Goal: Task Accomplishment & Management: Complete application form

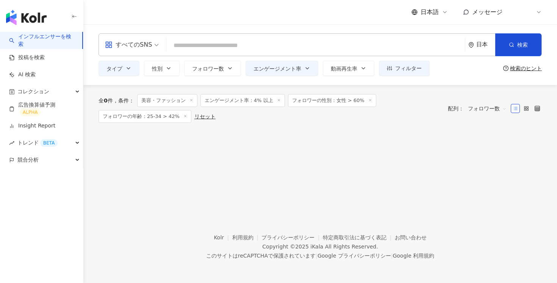
click at [50, 35] on link "インフルエンサーを検索" at bounding box center [42, 40] width 67 height 15
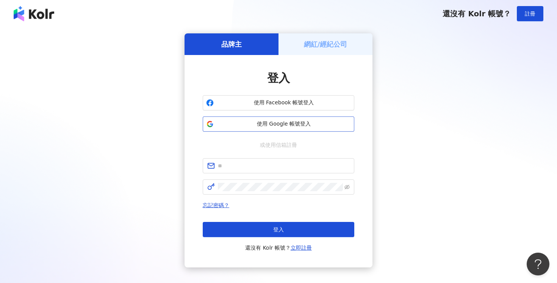
click at [271, 127] on span "使用 Google 帳號登入" at bounding box center [284, 124] width 134 height 8
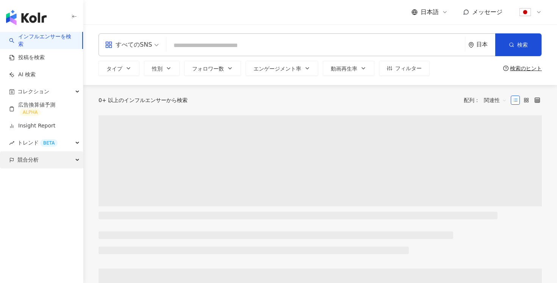
click at [50, 160] on div "競合分析" at bounding box center [41, 159] width 83 height 17
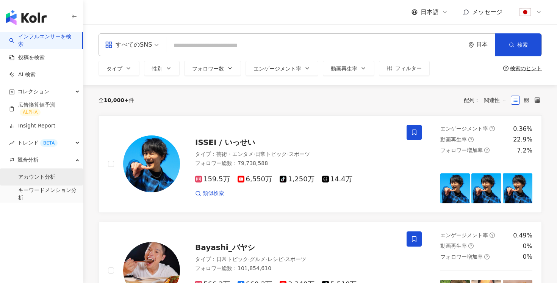
click at [39, 175] on link "アカウント分析" at bounding box center [36, 177] width 37 height 8
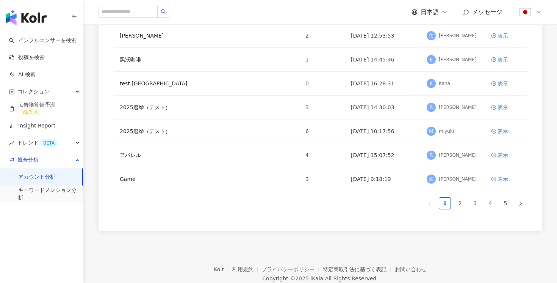
scroll to position [181, 0]
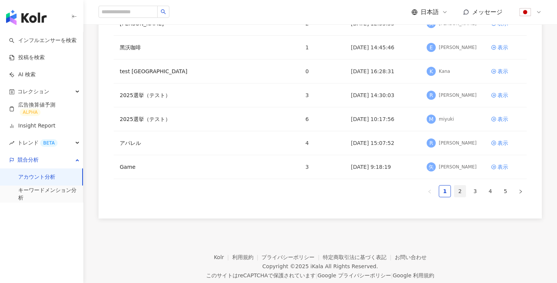
click at [458, 192] on link "2" at bounding box center [459, 190] width 11 height 11
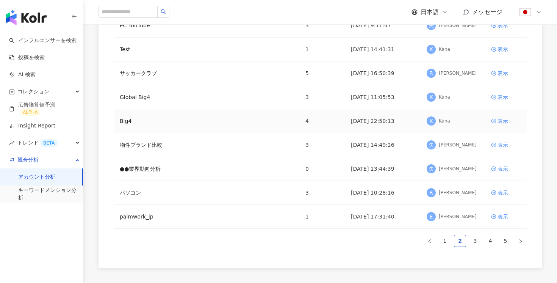
scroll to position [138, 0]
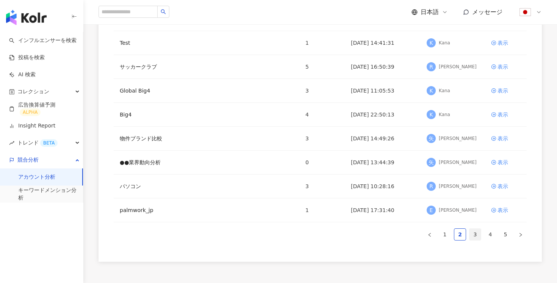
click at [476, 232] on link "3" at bounding box center [474, 233] width 11 height 11
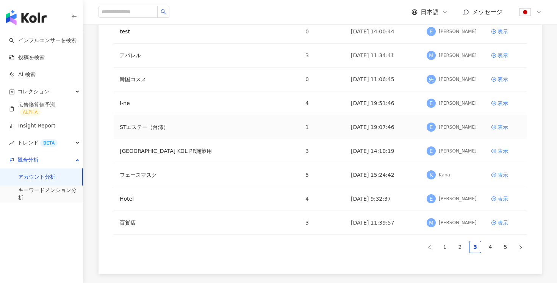
scroll to position [130, 0]
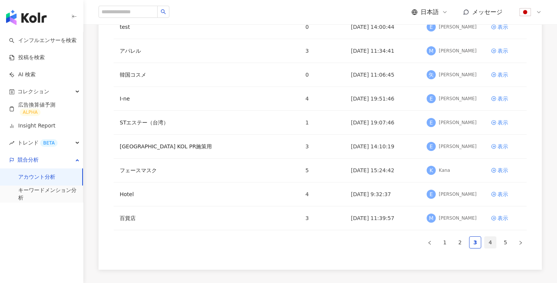
click at [491, 240] on link "4" at bounding box center [490, 241] width 11 height 11
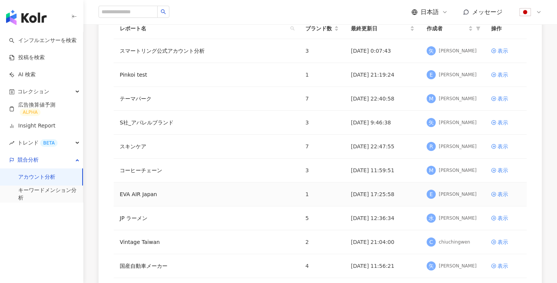
scroll to position [79, 0]
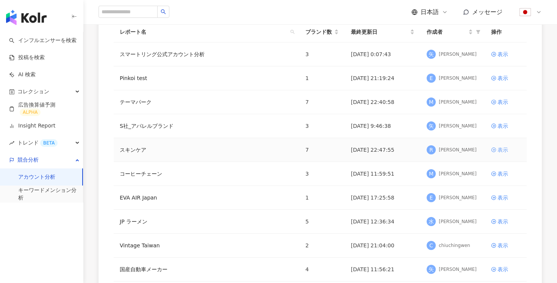
click at [508, 151] on link "表示" at bounding box center [506, 149] width 30 height 8
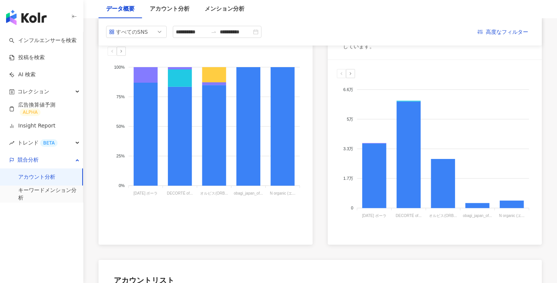
scroll to position [141, 0]
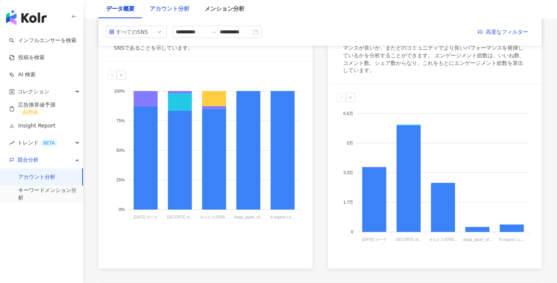
click at [168, 14] on div "アカウント分析" at bounding box center [169, 9] width 55 height 18
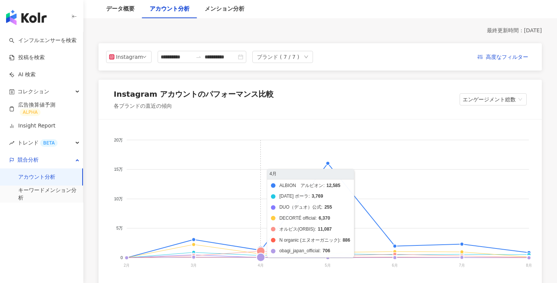
scroll to position [89, 0]
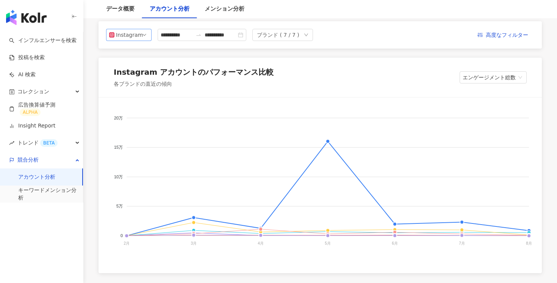
click at [141, 37] on span "Instagram" at bounding box center [128, 34] width 39 height 11
click at [213, 74] on div "Instagram アカウントのパフォーマンス比較" at bounding box center [194, 72] width 160 height 11
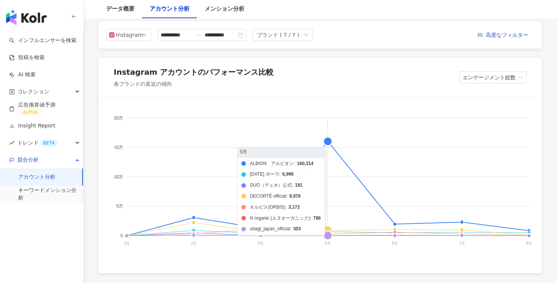
click at [322, 140] on foreignobject "ALBION　アルビオン POLA ポーラ DUO（デュオ）公式 DECORTÉ official オルビス(ORBIS) N organic (エヌ…" at bounding box center [320, 182] width 425 height 152
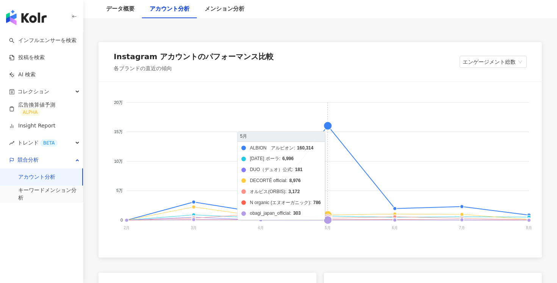
scroll to position [106, 0]
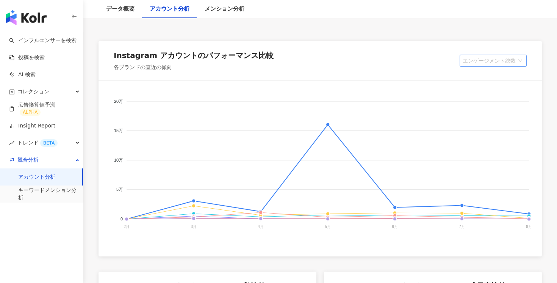
click at [504, 65] on span "エンゲージメント総数" at bounding box center [493, 60] width 61 height 11
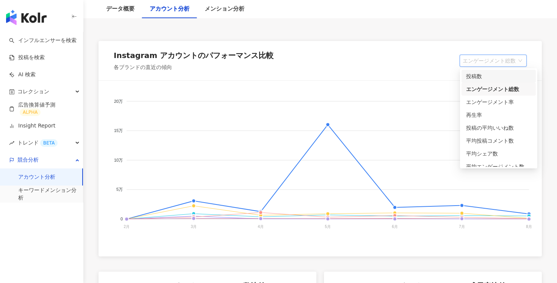
click at [496, 70] on div "投稿数" at bounding box center [498, 76] width 74 height 13
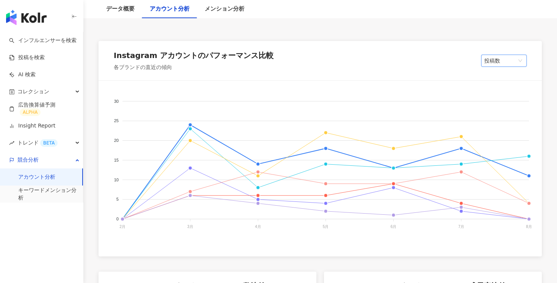
click at [498, 63] on span "投稿数" at bounding box center [503, 60] width 39 height 11
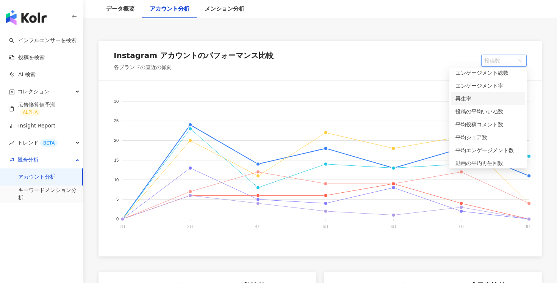
scroll to position [18, 0]
click at [495, 108] on div "投稿の平均いいね数" at bounding box center [487, 110] width 65 height 8
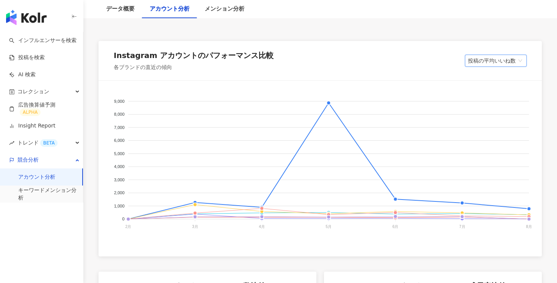
click at [503, 66] on div "投稿の平均いいね数" at bounding box center [496, 61] width 62 height 12
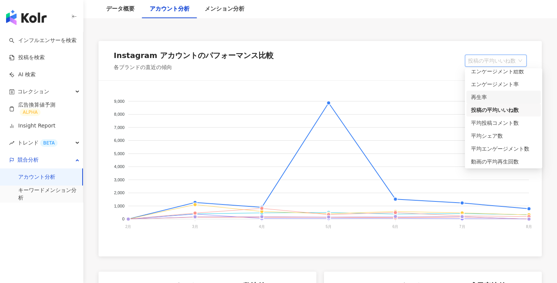
scroll to position [0, 0]
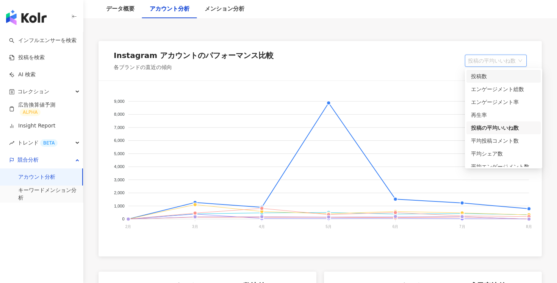
click at [495, 77] on div "投稿数" at bounding box center [503, 76] width 65 height 8
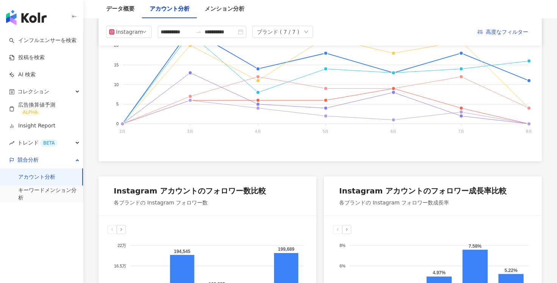
scroll to position [19, 0]
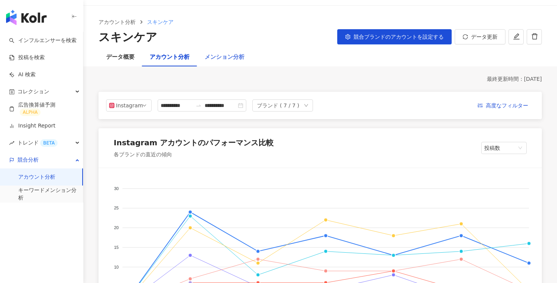
click at [239, 51] on div "メンション分析" at bounding box center [224, 57] width 55 height 18
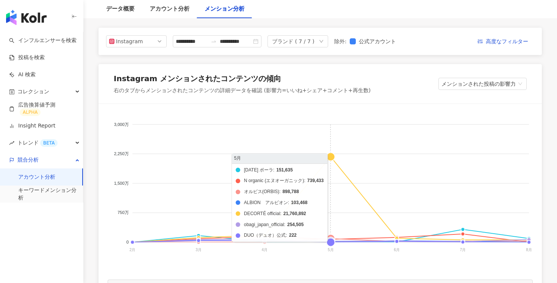
scroll to position [83, 0]
click at [336, 151] on foreignobject "POLA ポーラ N organic (エヌオーガニック) オルビス(ORBIS) ALBION　アルビオン DECORTÉ official oba…" at bounding box center [320, 189] width 425 height 152
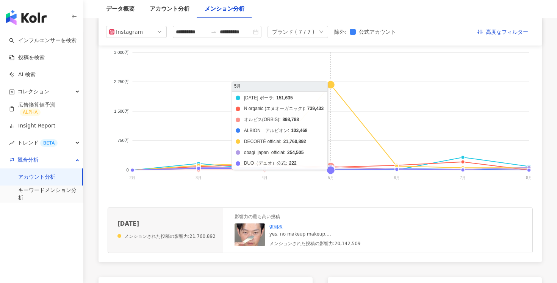
scroll to position [155, 0]
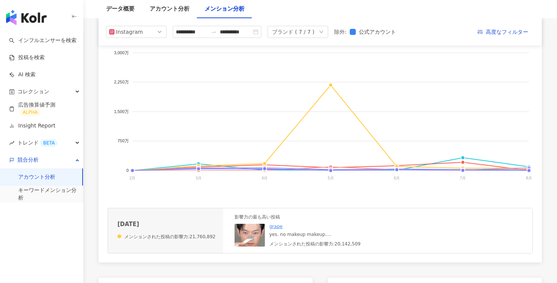
click at [250, 239] on img at bounding box center [249, 235] width 30 height 23
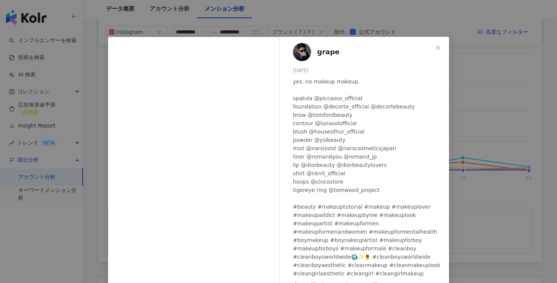
scroll to position [0, 0]
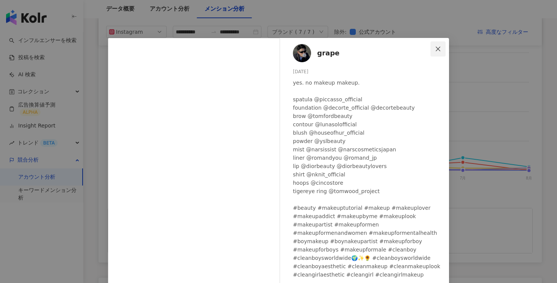
click at [437, 44] on button "Close" at bounding box center [437, 48] width 15 height 15
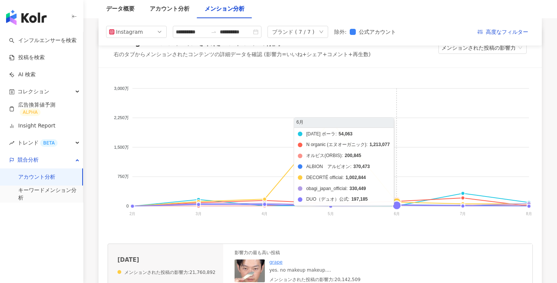
scroll to position [82, 0]
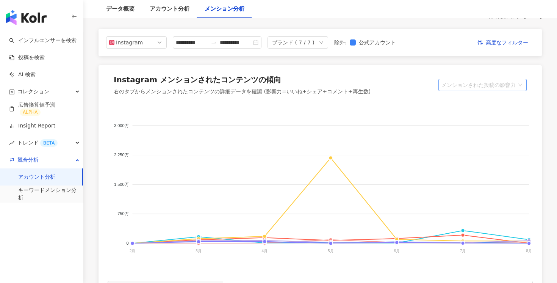
click at [499, 89] on span "メンションされた投稿の影響力" at bounding box center [482, 84] width 82 height 11
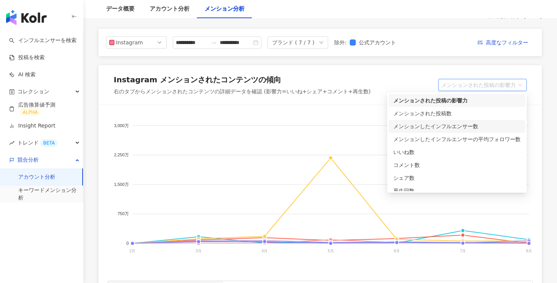
click at [480, 128] on div "メンションしたインフルエンサー数" at bounding box center [456, 126] width 127 height 8
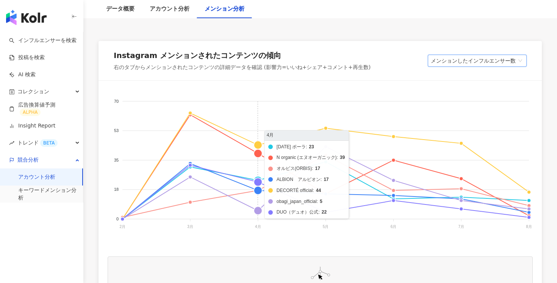
scroll to position [115, 0]
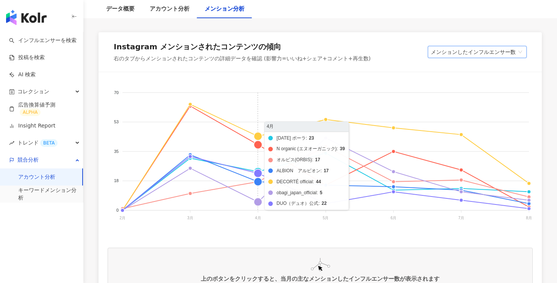
click at [241, 129] on foreignobject "POLA ポーラ N organic (エヌオーガニック) オルビス(ORBIS) ALBION　アルビオン DECORTÉ official oba…" at bounding box center [320, 157] width 425 height 152
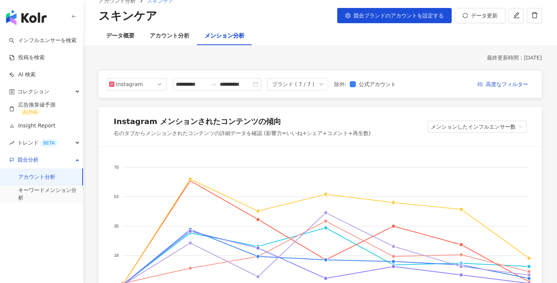
scroll to position [76, 0]
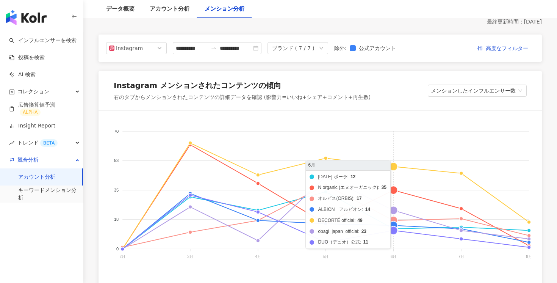
click at [392, 163] on foreignobject "POLA ポーラ N organic (エヌオーガニック) オルビス(ORBIS) ALBION　アルビオン DECORTÉ official oba…" at bounding box center [320, 196] width 425 height 152
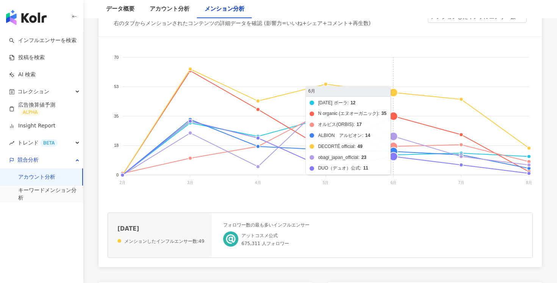
scroll to position [200, 0]
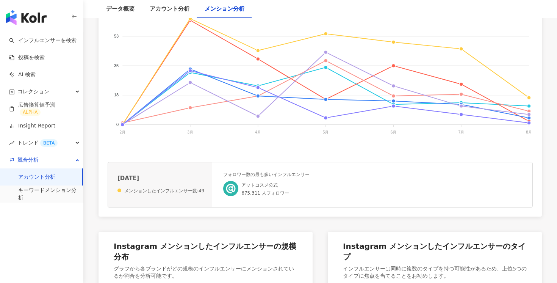
click at [231, 186] on img at bounding box center [230, 188] width 15 height 15
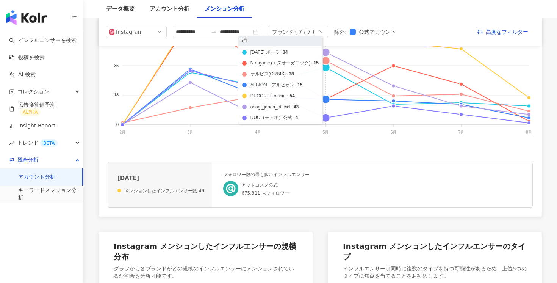
scroll to position [14, 0]
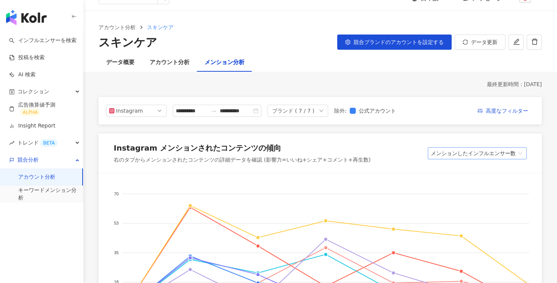
click at [458, 150] on span "メンションしたインフルエンサー数" at bounding box center [477, 152] width 93 height 11
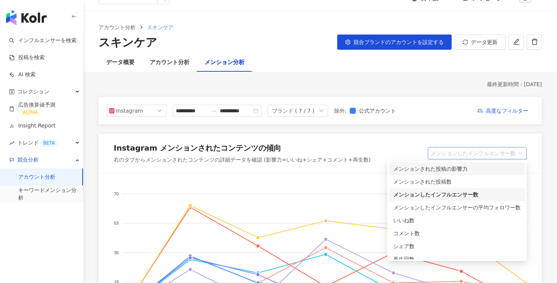
click at [453, 166] on div "メンションされた投稿の影響力" at bounding box center [456, 168] width 127 height 8
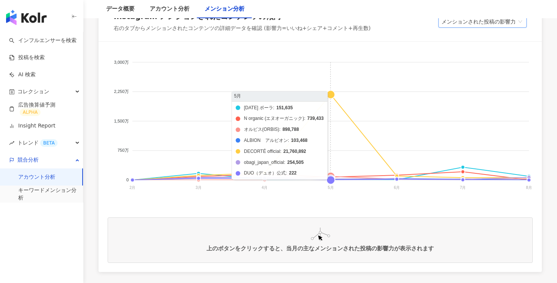
click at [335, 83] on foreignobject "POLA ポーラ N organic (エヌオーガニック) オルビス(ORBIS) ALBION　アルビオン DECORTÉ official oba…" at bounding box center [320, 127] width 425 height 152
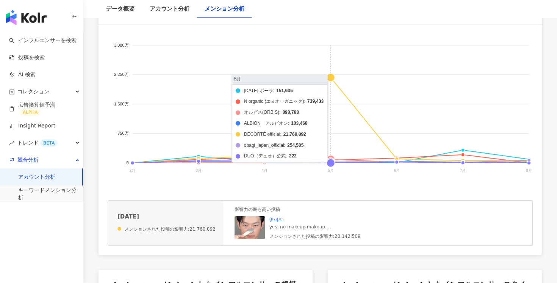
scroll to position [177, 0]
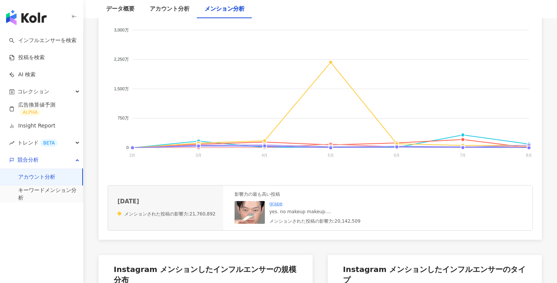
click at [246, 219] on img at bounding box center [249, 212] width 30 height 23
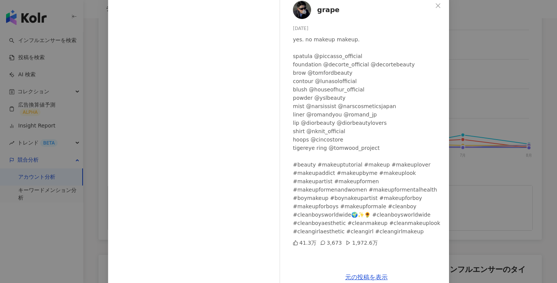
scroll to position [23, 0]
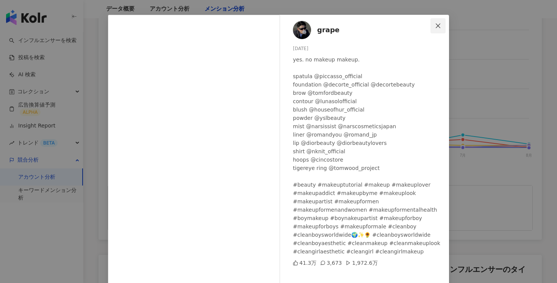
click at [433, 27] on span "Close" at bounding box center [437, 26] width 15 height 6
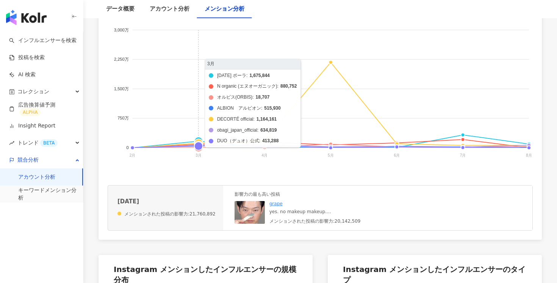
click at [203, 138] on foreignobject "POLA ポーラ N organic (エヌオーガニック) オルビス(ORBIS) ALBION　アルビオン DECORTÉ official oba…" at bounding box center [320, 95] width 425 height 152
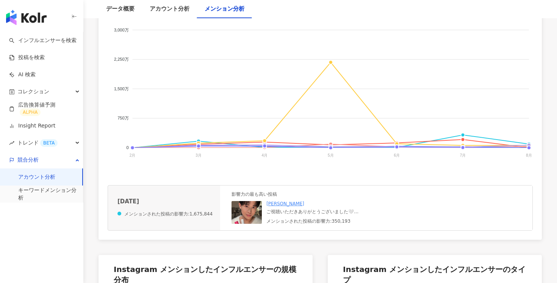
click at [252, 207] on img at bounding box center [246, 212] width 30 height 23
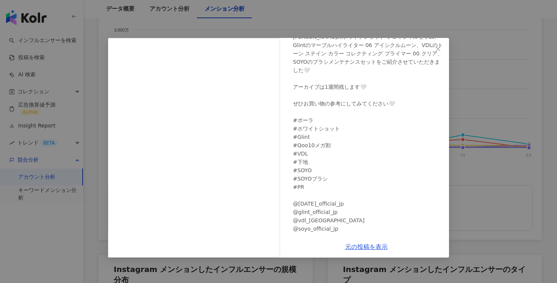
scroll to position [184, 0]
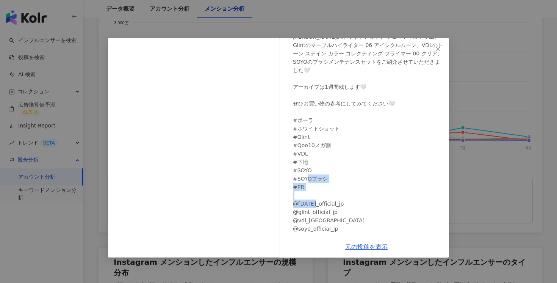
drag, startPoint x: 343, startPoint y: 194, endPoint x: 294, endPoint y: 199, distance: 48.8
click at [294, 199] on div "ご視聴いただきありがとうございました🤍 ポーラのホワイトショット フェイシャルセラム、Glintのマーブルハイライター 06 アイシクルムーン、VDLのトーン…" at bounding box center [368, 124] width 150 height 217
copy div "a_official_jp @gl"
click at [438, 44] on button "Close" at bounding box center [437, 48] width 15 height 15
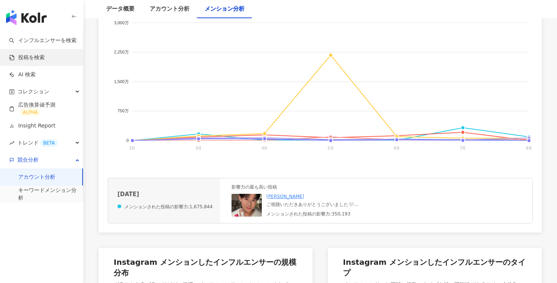
click at [35, 57] on link "投稿を検索" at bounding box center [27, 58] width 36 height 8
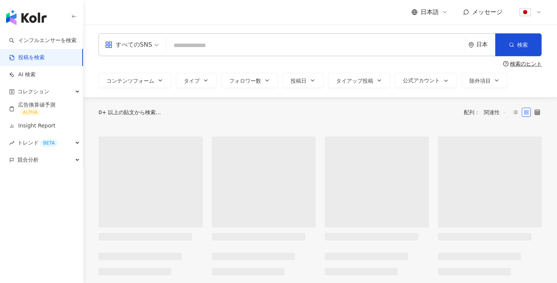
click at [221, 39] on input "search" at bounding box center [315, 45] width 292 height 16
paste input "**********"
type input "**********"
click at [296, 82] on span "投稿日" at bounding box center [299, 81] width 16 height 6
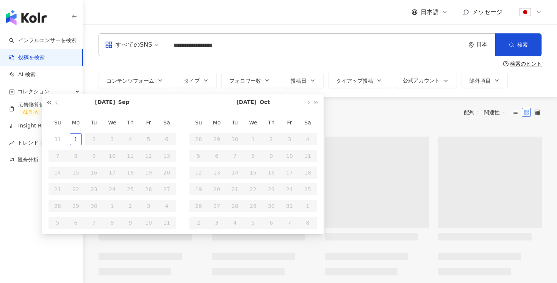
click at [46, 101] on button "button" at bounding box center [49, 102] width 8 height 17
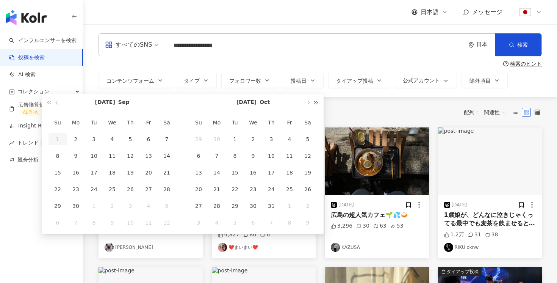
click at [316, 103] on span "button" at bounding box center [316, 102] width 4 height 4
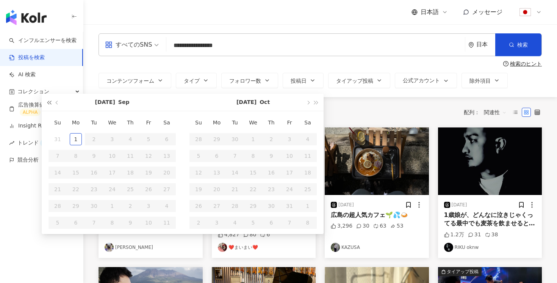
click at [52, 105] on button "button" at bounding box center [49, 102] width 8 height 17
click at [307, 105] on button "button" at bounding box center [307, 102] width 8 height 17
click at [312, 105] on button "button" at bounding box center [316, 102] width 8 height 17
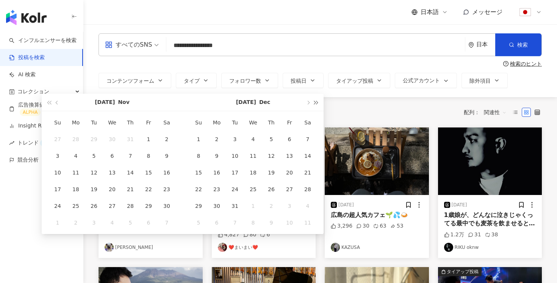
click at [314, 104] on button "button" at bounding box center [316, 102] width 8 height 17
click at [57, 104] on span "button" at bounding box center [58, 102] width 4 height 4
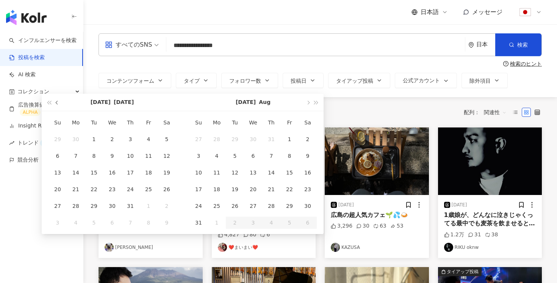
click at [57, 103] on span "button" at bounding box center [58, 102] width 4 height 4
type input "**********"
click at [59, 139] on div "1" at bounding box center [58, 139] width 12 height 12
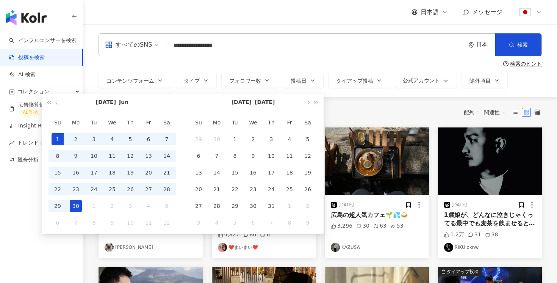
click at [78, 203] on div "30" at bounding box center [76, 206] width 12 height 12
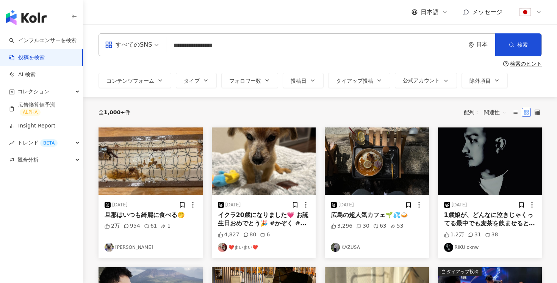
type input "**********"
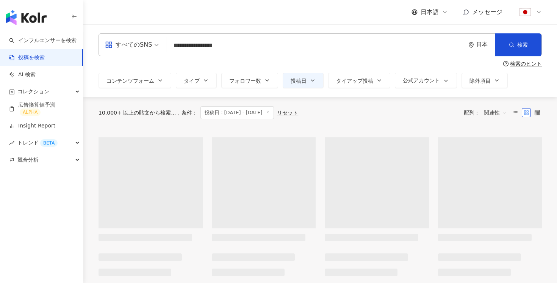
click at [274, 52] on input "**********" at bounding box center [315, 45] width 292 height 16
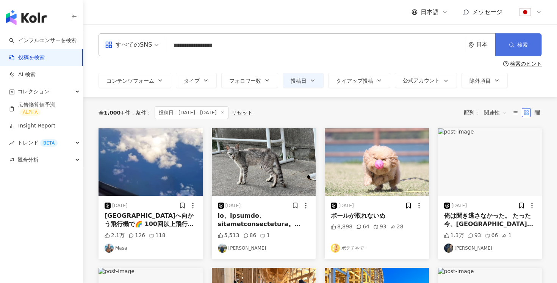
click at [506, 48] on button "検索" at bounding box center [518, 44] width 46 height 23
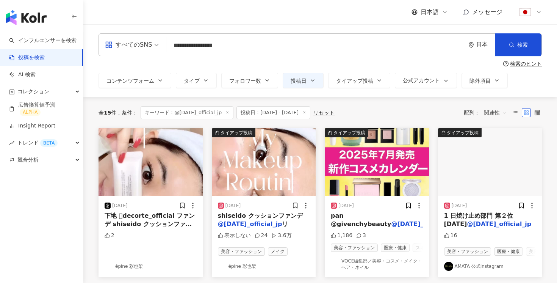
scroll to position [2, 0]
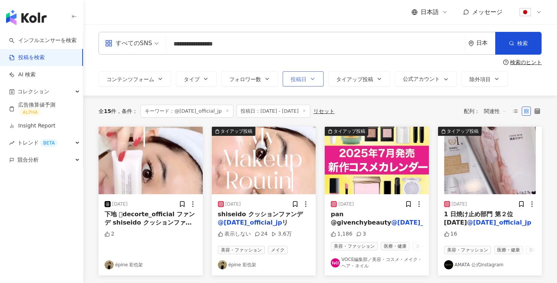
click at [298, 83] on button "投稿日" at bounding box center [303, 78] width 41 height 15
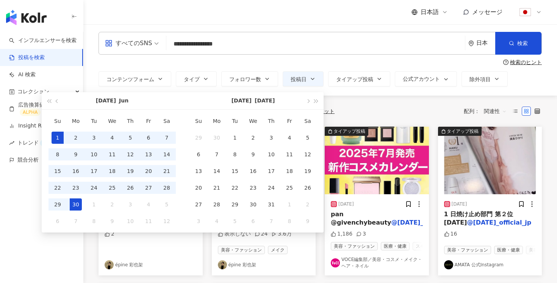
click at [337, 62] on div "検索のヒント" at bounding box center [319, 62] width 443 height 6
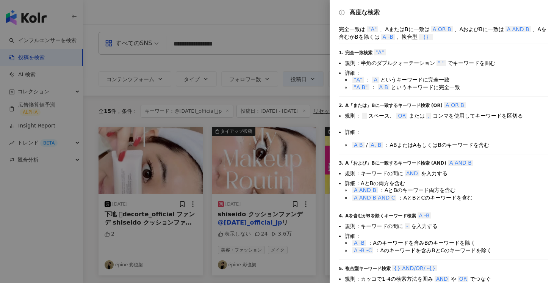
click at [282, 21] on div at bounding box center [278, 141] width 557 height 283
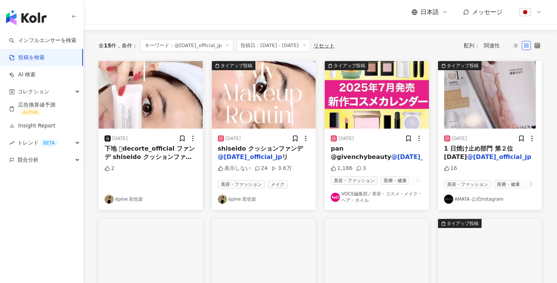
scroll to position [67, 0]
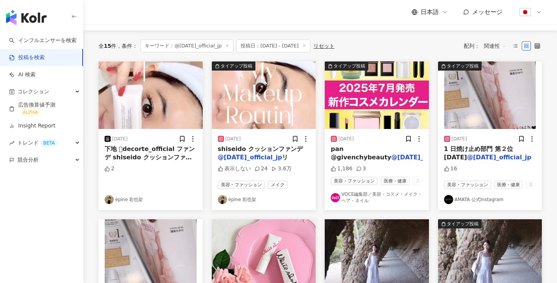
click at [244, 203] on link "épine 彩也架" at bounding box center [264, 199] width 92 height 9
click at [76, 138] on div "トレンド BETA" at bounding box center [41, 142] width 83 height 17
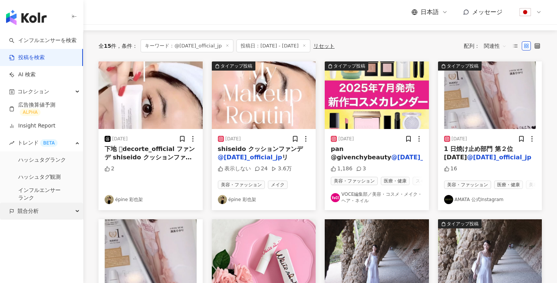
click at [45, 205] on div "競合分析" at bounding box center [41, 210] width 83 height 17
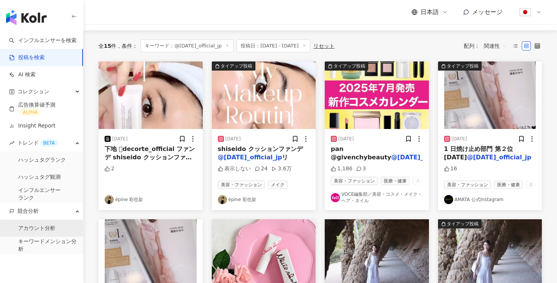
click at [43, 227] on link "アカウント分析" at bounding box center [36, 228] width 37 height 8
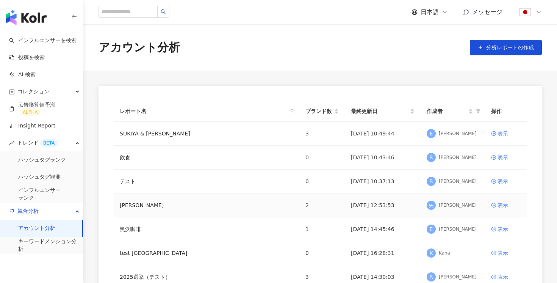
scroll to position [201, 0]
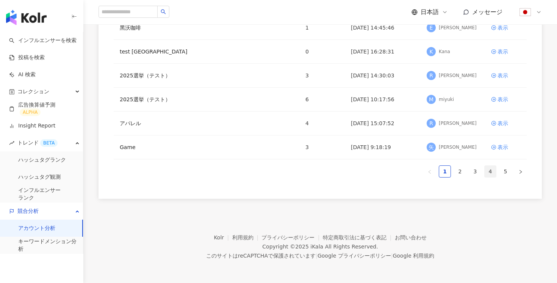
click at [487, 174] on link "4" at bounding box center [490, 171] width 11 height 11
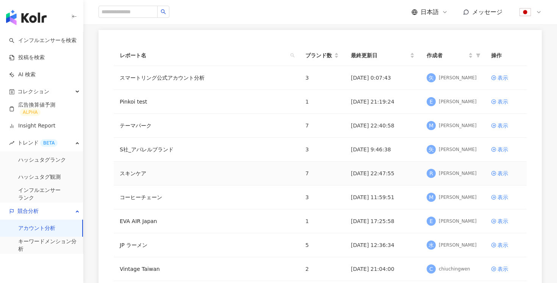
scroll to position [55, 0]
click at [494, 173] on icon at bounding box center [493, 173] width 5 height 5
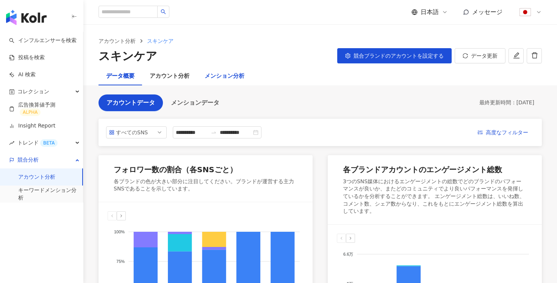
click at [224, 72] on div "メンション分析" at bounding box center [225, 76] width 40 height 9
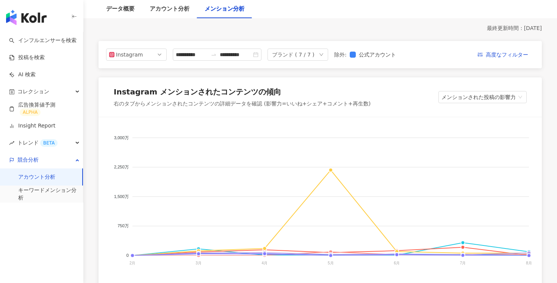
scroll to position [73, 0]
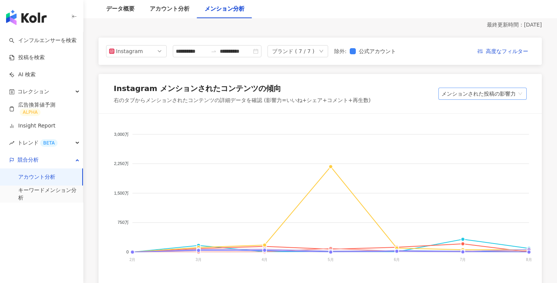
click at [478, 98] on span "メンションされた投稿の影響力" at bounding box center [482, 93] width 82 height 11
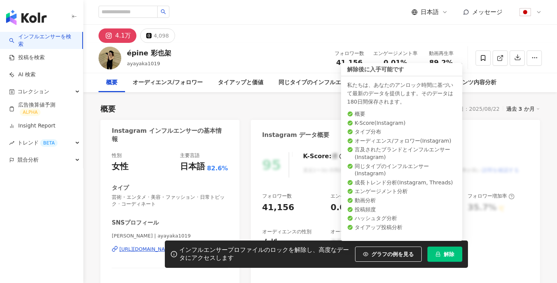
click at [452, 253] on span "解除" at bounding box center [449, 254] width 11 height 6
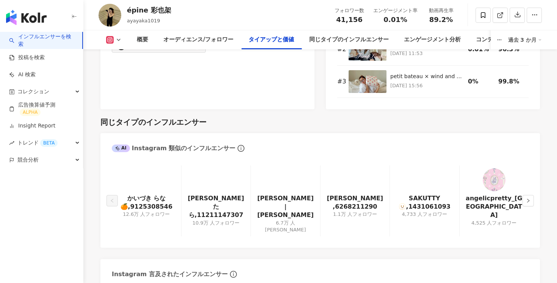
scroll to position [1201, 0]
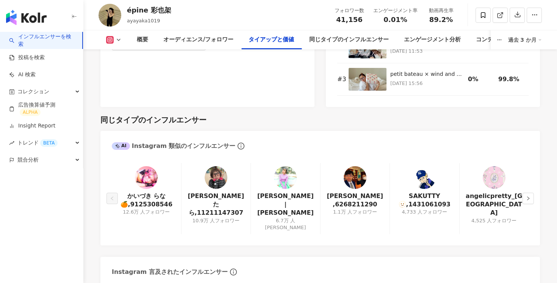
click at [34, 39] on link "インフルエンサーを検索" at bounding box center [42, 40] width 67 height 15
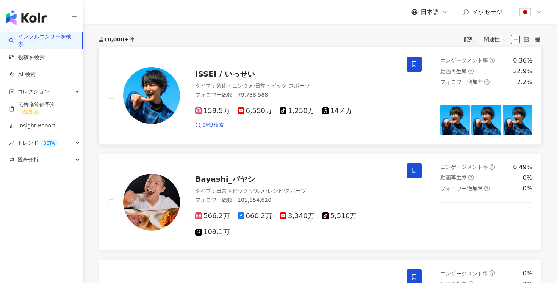
scroll to position [81, 0]
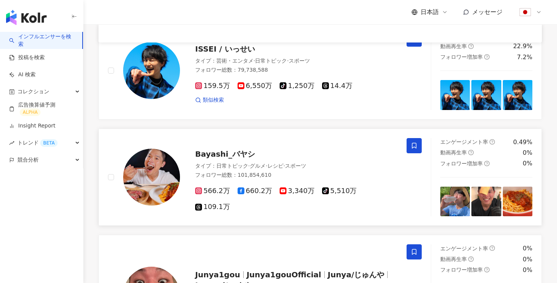
click at [261, 156] on div "Bayashi_バヤシ" at bounding box center [296, 154] width 202 height 11
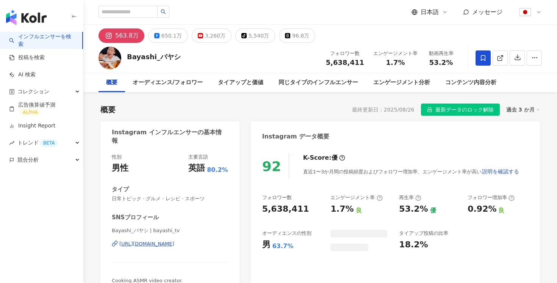
click at [470, 113] on span "最新データのロック解除" at bounding box center [464, 110] width 58 height 12
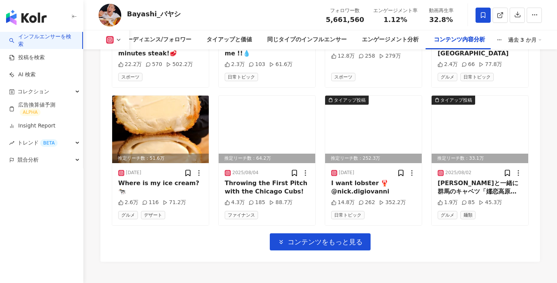
scroll to position [2675, 0]
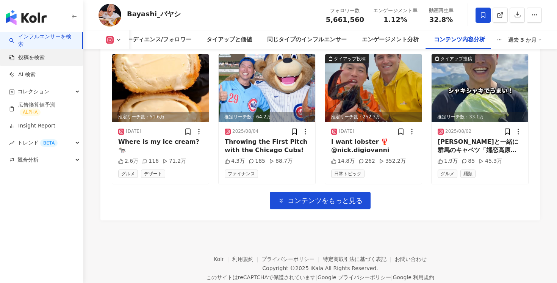
click at [30, 55] on link "投稿を検索" at bounding box center [27, 58] width 36 height 8
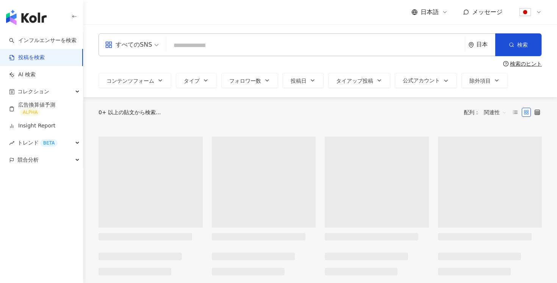
click at [203, 47] on input "search" at bounding box center [315, 45] width 292 height 16
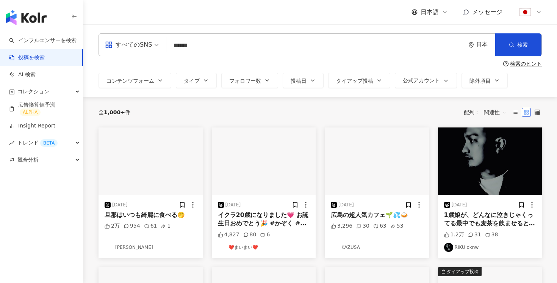
type input "******"
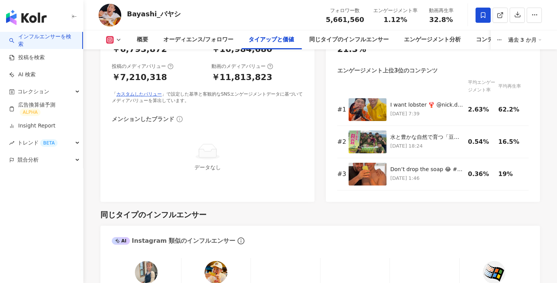
scroll to position [1044, 0]
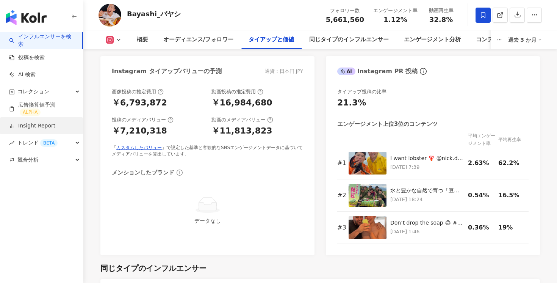
click at [39, 125] on link "Insight Report" at bounding box center [32, 126] width 46 height 8
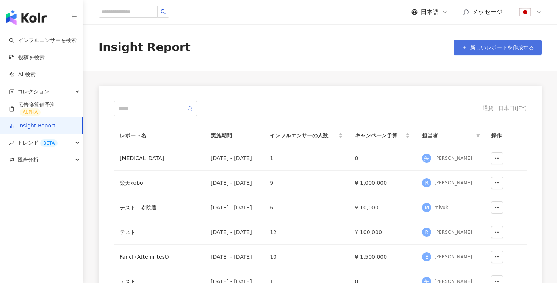
click at [469, 48] on button "新しいレポートを作成する" at bounding box center [498, 47] width 88 height 15
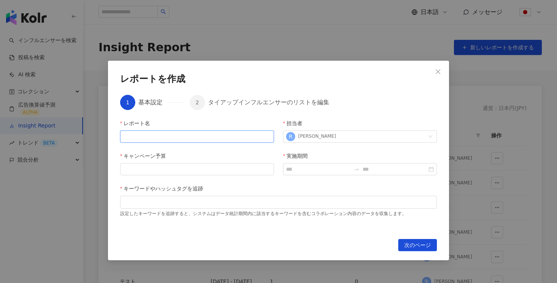
click at [188, 140] on input "レポート名" at bounding box center [197, 136] width 154 height 12
type input "****"
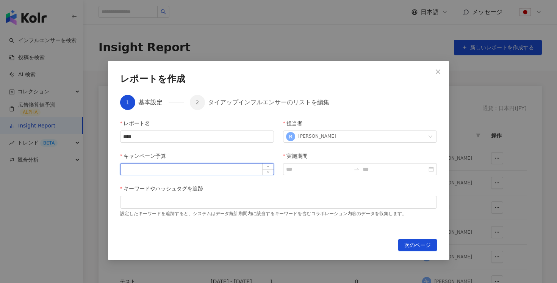
click at [170, 167] on input "キャンペーン予算" at bounding box center [196, 168] width 153 height 11
type input "*********"
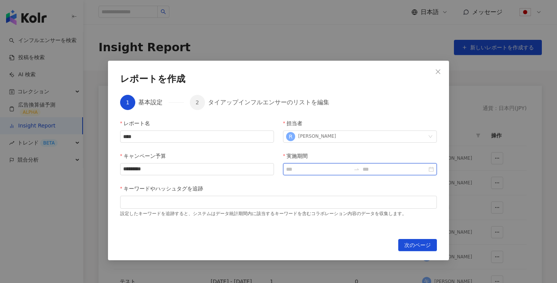
click at [305, 167] on input "実施期間" at bounding box center [318, 169] width 64 height 8
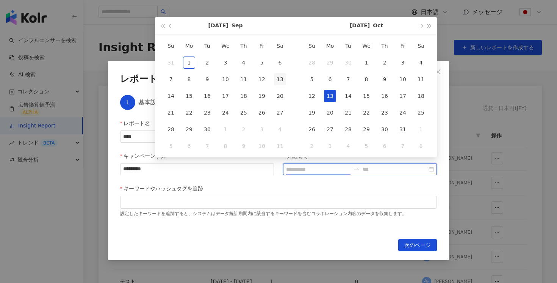
type input "**********"
click at [191, 60] on div "1" at bounding box center [189, 62] width 12 height 12
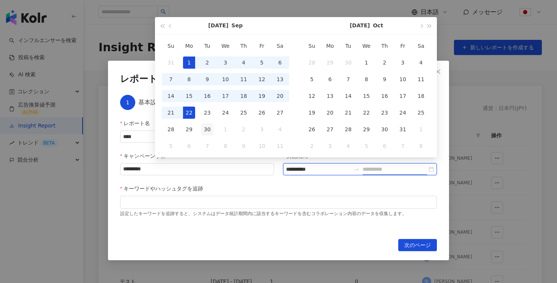
type input "**********"
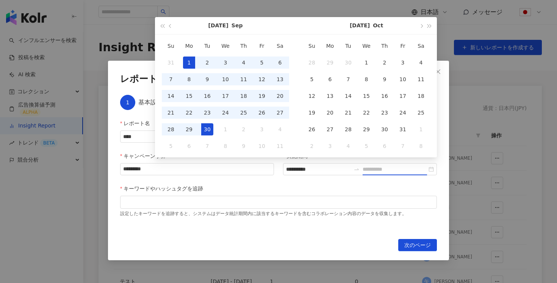
click at [205, 126] on div "30" at bounding box center [207, 129] width 12 height 12
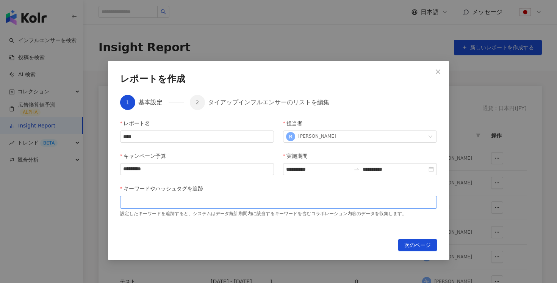
click at [209, 195] on div at bounding box center [278, 201] width 317 height 13
type input "**"
click at [418, 244] on span "次のページ" at bounding box center [417, 245] width 27 height 12
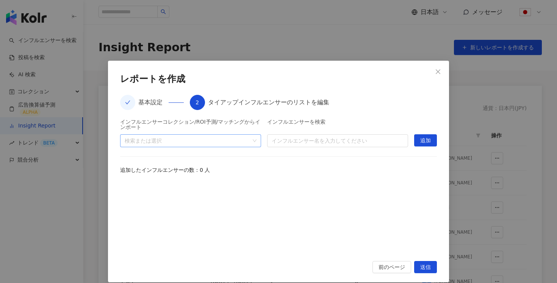
click at [239, 139] on div at bounding box center [187, 141] width 130 height 6
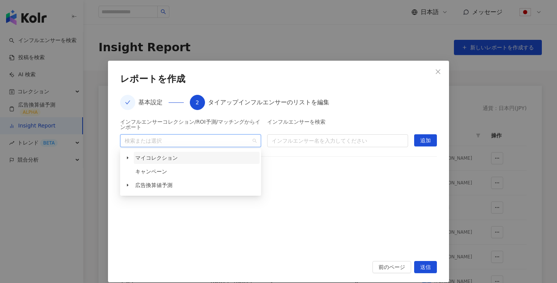
click at [202, 162] on span "マイコレクション" at bounding box center [197, 158] width 126 height 12
click at [127, 159] on icon "caret-down" at bounding box center [128, 158] width 4 height 4
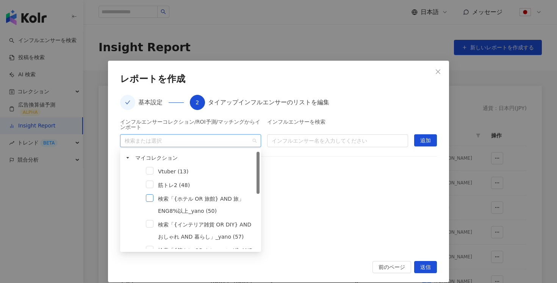
click at [150, 199] on span at bounding box center [150, 198] width 8 height 8
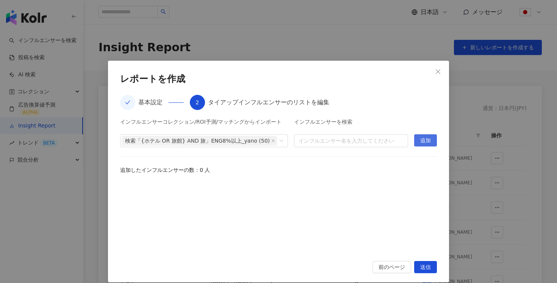
click at [422, 139] on span "追加" at bounding box center [425, 140] width 11 height 12
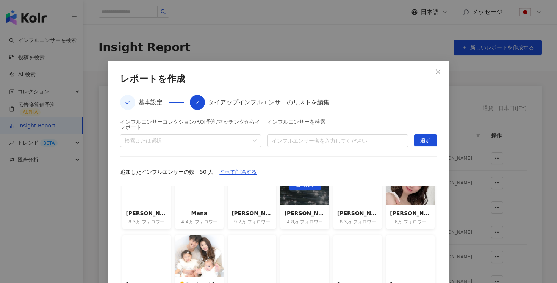
scroll to position [25, 0]
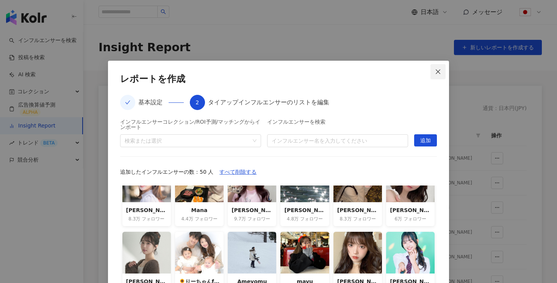
click at [438, 73] on icon "close" at bounding box center [438, 72] width 6 height 6
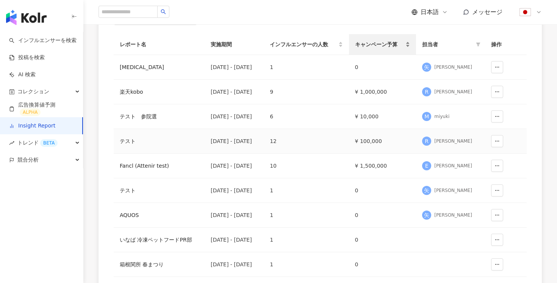
scroll to position [168, 0]
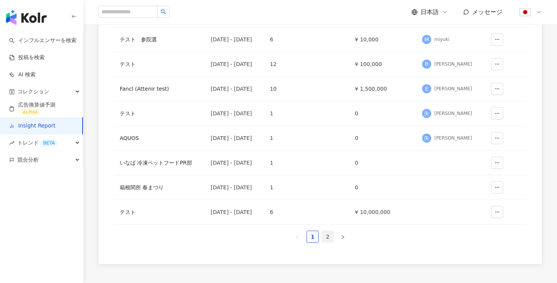
click at [330, 237] on link "2" at bounding box center [327, 236] width 11 height 11
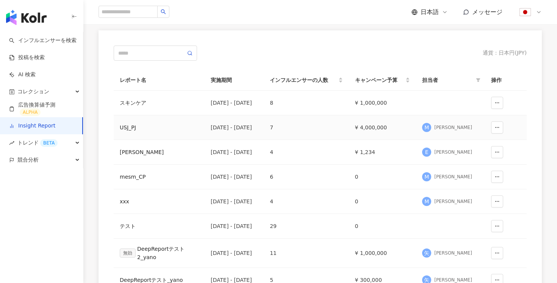
scroll to position [55, 0]
click at [370, 104] on td "¥ 1,000,000" at bounding box center [382, 103] width 67 height 25
click at [137, 103] on div "スキンケア" at bounding box center [159, 103] width 79 height 8
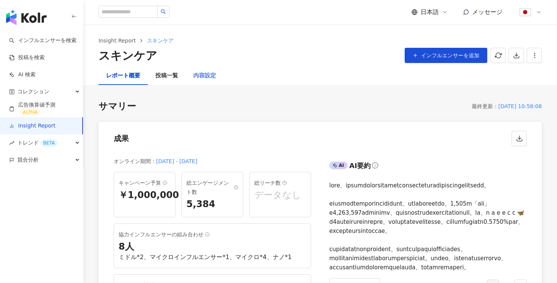
click at [206, 81] on div "内容設定" at bounding box center [205, 76] width 38 height 18
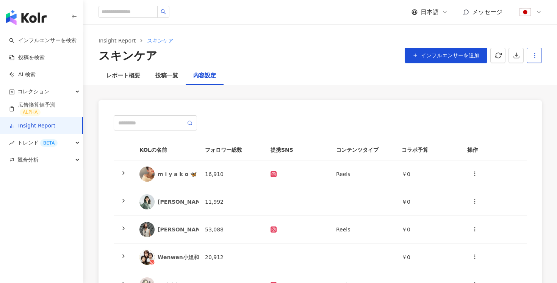
click at [539, 55] on button "button" at bounding box center [534, 55] width 15 height 15
click at [504, 71] on div "レポート設定" at bounding box center [502, 73] width 67 height 8
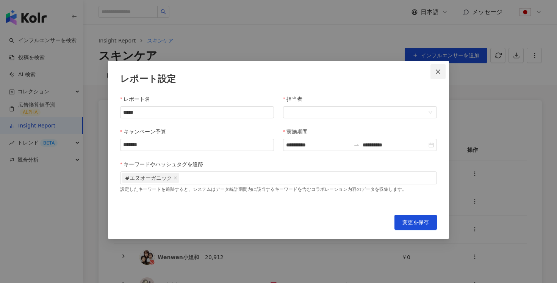
click at [439, 75] on button "Close" at bounding box center [437, 71] width 15 height 15
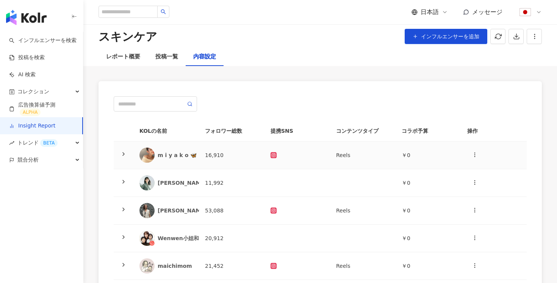
click at [126, 156] on icon at bounding box center [123, 154] width 6 height 6
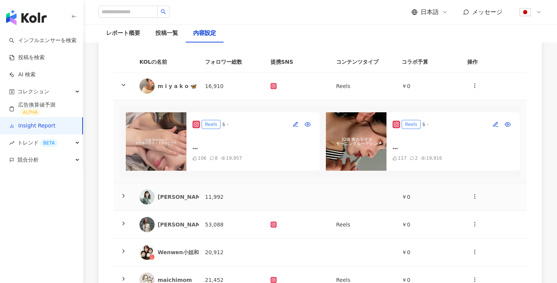
click at [123, 191] on td at bounding box center [124, 197] width 20 height 28
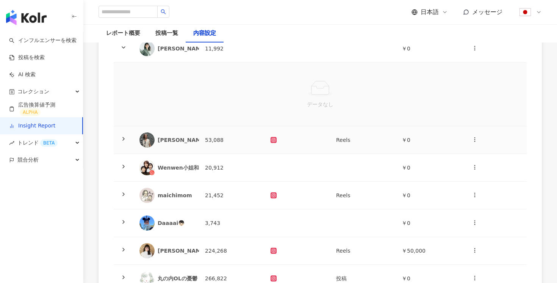
click at [124, 138] on polyline at bounding box center [124, 138] width 2 height 3
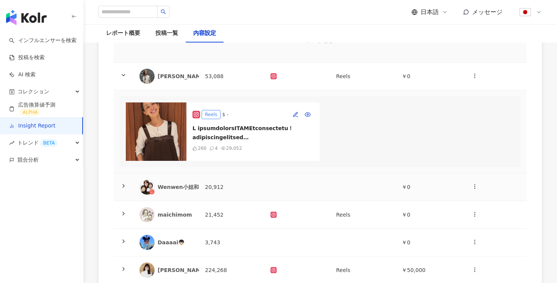
click at [123, 185] on icon at bounding box center [123, 186] width 6 height 6
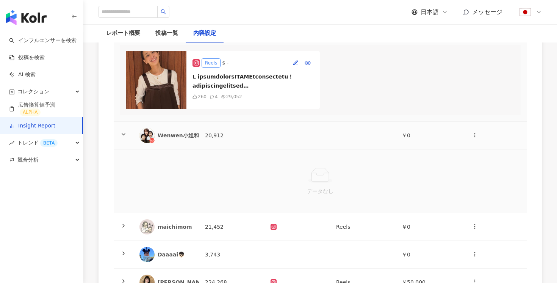
scroll to position [428, 0]
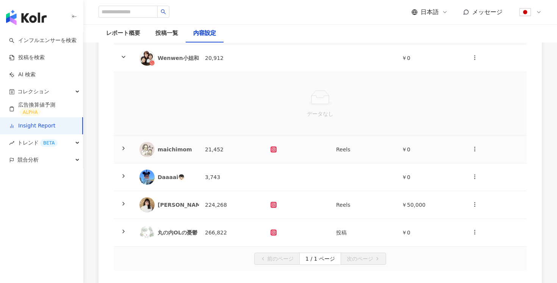
click at [122, 148] on icon at bounding box center [123, 148] width 6 height 6
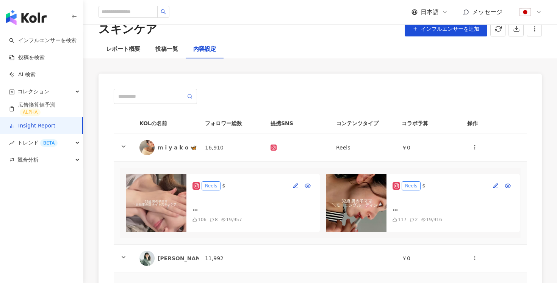
scroll to position [0, 0]
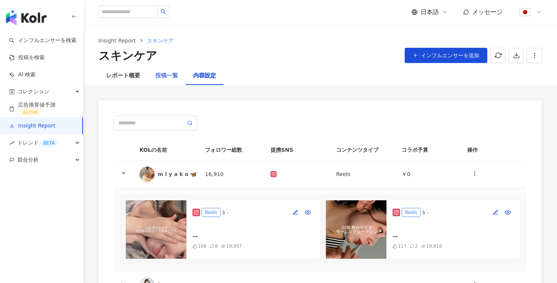
click at [153, 73] on div "投稿一覧" at bounding box center [167, 76] width 38 height 18
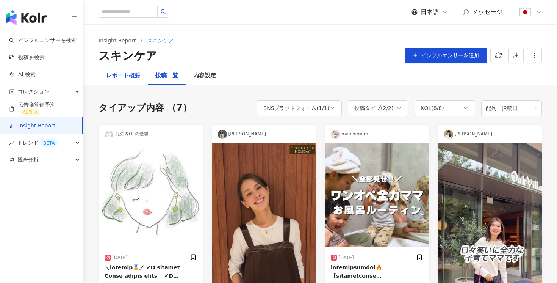
click at [127, 76] on div "レポート概要" at bounding box center [123, 75] width 34 height 9
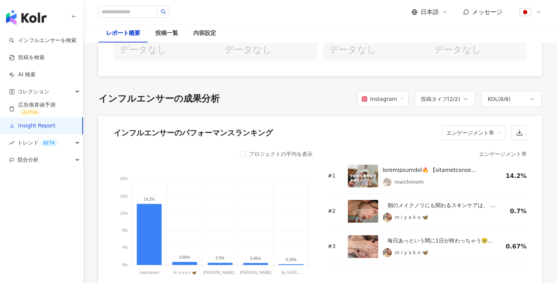
scroll to position [591, 0]
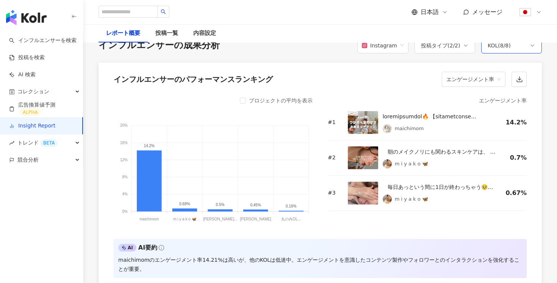
click at [500, 50] on div "KOL ( 8 / 8 )" at bounding box center [499, 45] width 23 height 9
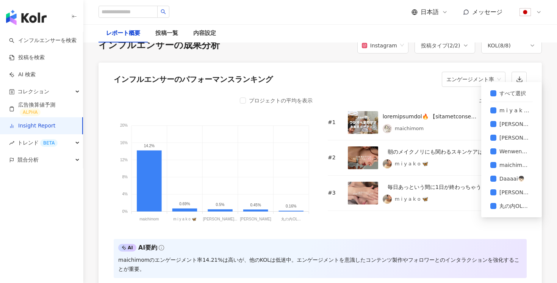
click at [380, 91] on div "インフルエンサーのパフォーマンスランキング エンゲージメント率" at bounding box center [319, 77] width 443 height 29
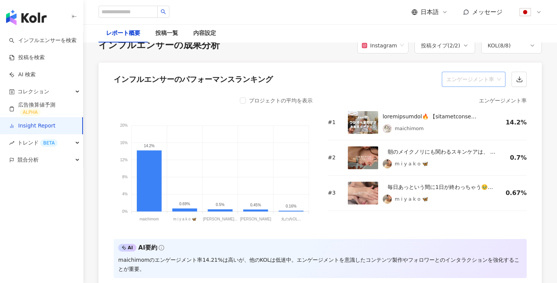
click at [480, 86] on span "エンゲージメント率" at bounding box center [473, 79] width 55 height 14
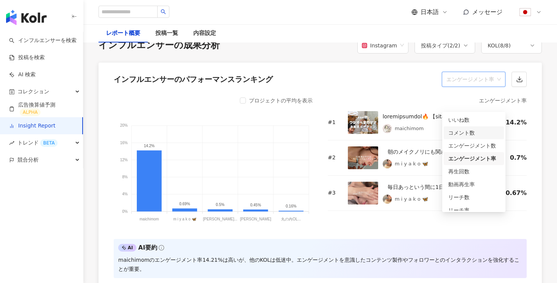
click at [467, 134] on div "コメント数" at bounding box center [473, 132] width 51 height 8
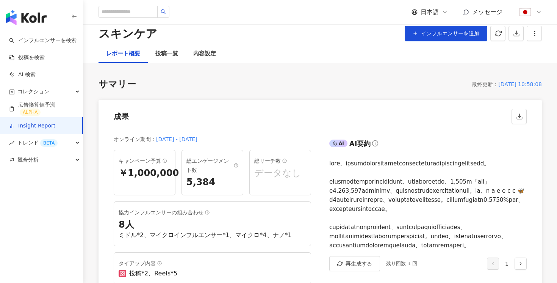
scroll to position [0, 0]
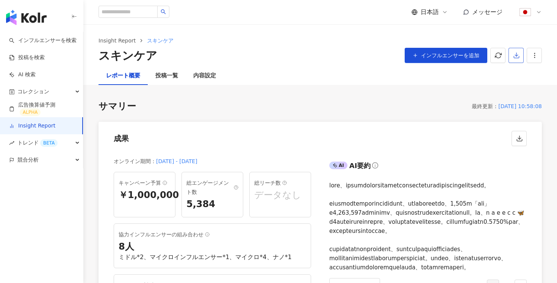
click at [516, 53] on line "button" at bounding box center [516, 54] width 0 height 3
click at [489, 75] on span "プレゼンテーションを出力" at bounding box center [486, 73] width 64 height 8
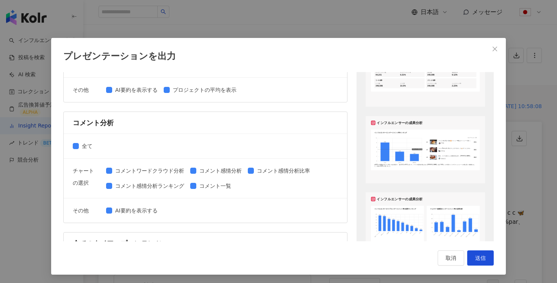
scroll to position [373, 0]
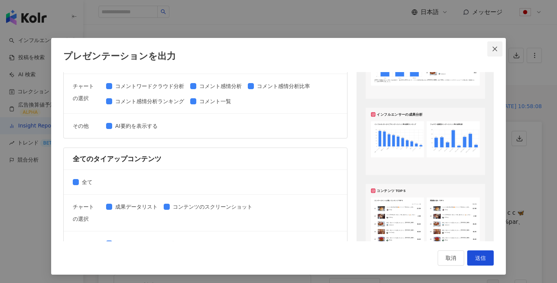
click at [489, 46] on span "Close" at bounding box center [494, 49] width 15 height 6
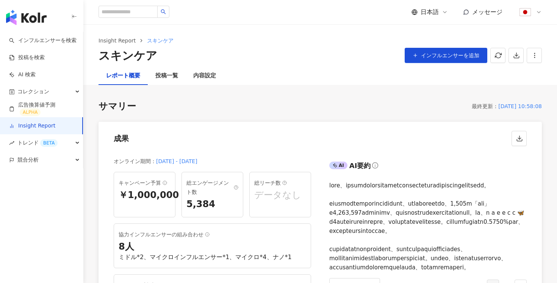
click at [46, 122] on link "Insight Report" at bounding box center [32, 126] width 46 height 8
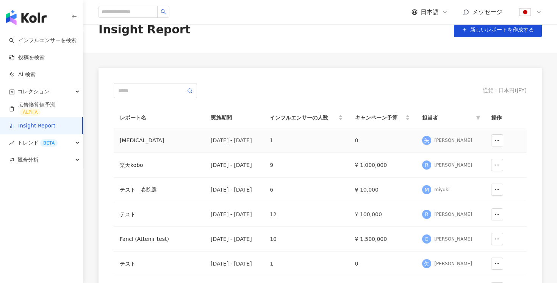
scroll to position [20, 0]
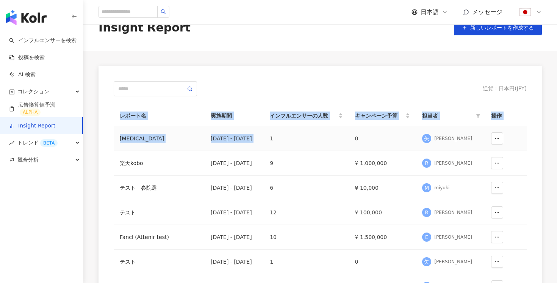
drag, startPoint x: 104, startPoint y: 135, endPoint x: 286, endPoint y: 140, distance: 182.3
click at [286, 140] on div "通貨 ： 日本円 ( JPY ) レポート名 実施期間 インフルエンサーの人数 キャンペーン予算 担当者 操作 [MEDICAL_DATA] [DATE] -…" at bounding box center [319, 239] width 443 height 346
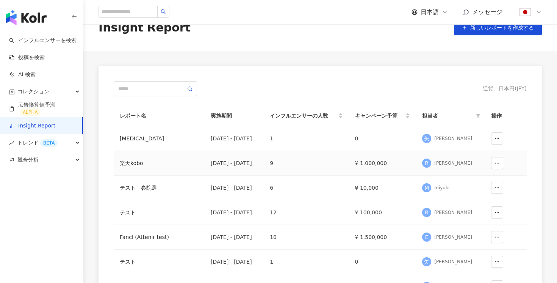
click at [403, 166] on td "¥ 1,000,000" at bounding box center [382, 163] width 67 height 25
click at [464, 162] on div "[PERSON_NAME]" at bounding box center [453, 163] width 38 height 6
click at [506, 163] on td at bounding box center [506, 163] width 42 height 25
click at [141, 161] on div "楽天kobo" at bounding box center [159, 163] width 79 height 8
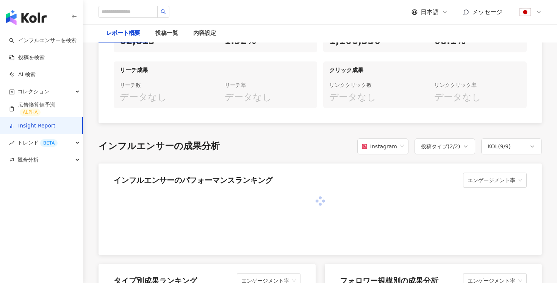
scroll to position [525, 0]
